Goal: Find specific page/section: Find specific page/section

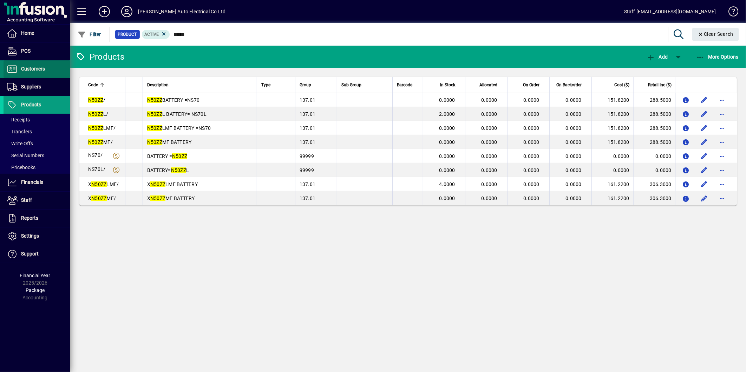
click at [19, 65] on span "Customers" at bounding box center [24, 69] width 41 height 8
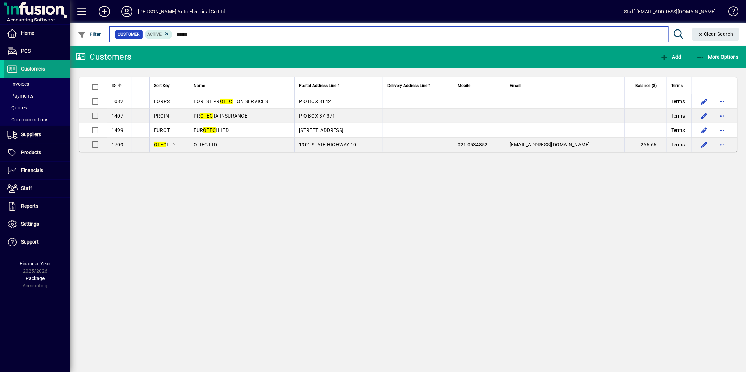
type input "****"
